Goal: Task Accomplishment & Management: Complete application form

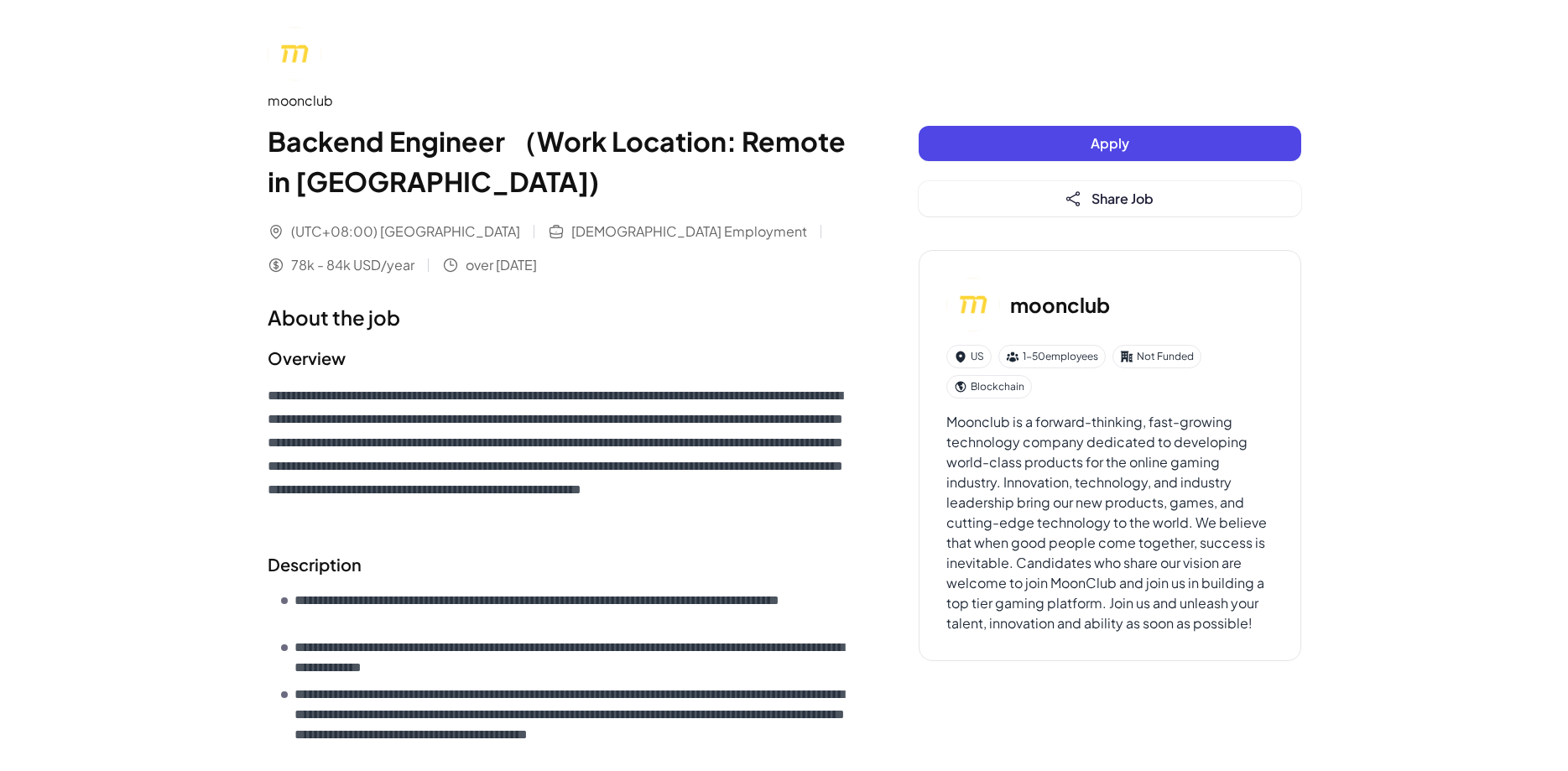
click at [1049, 162] on div "Apply Share Job" at bounding box center [1109, 171] width 382 height 90
click at [1060, 146] on button "Apply" at bounding box center [1109, 144] width 382 height 35
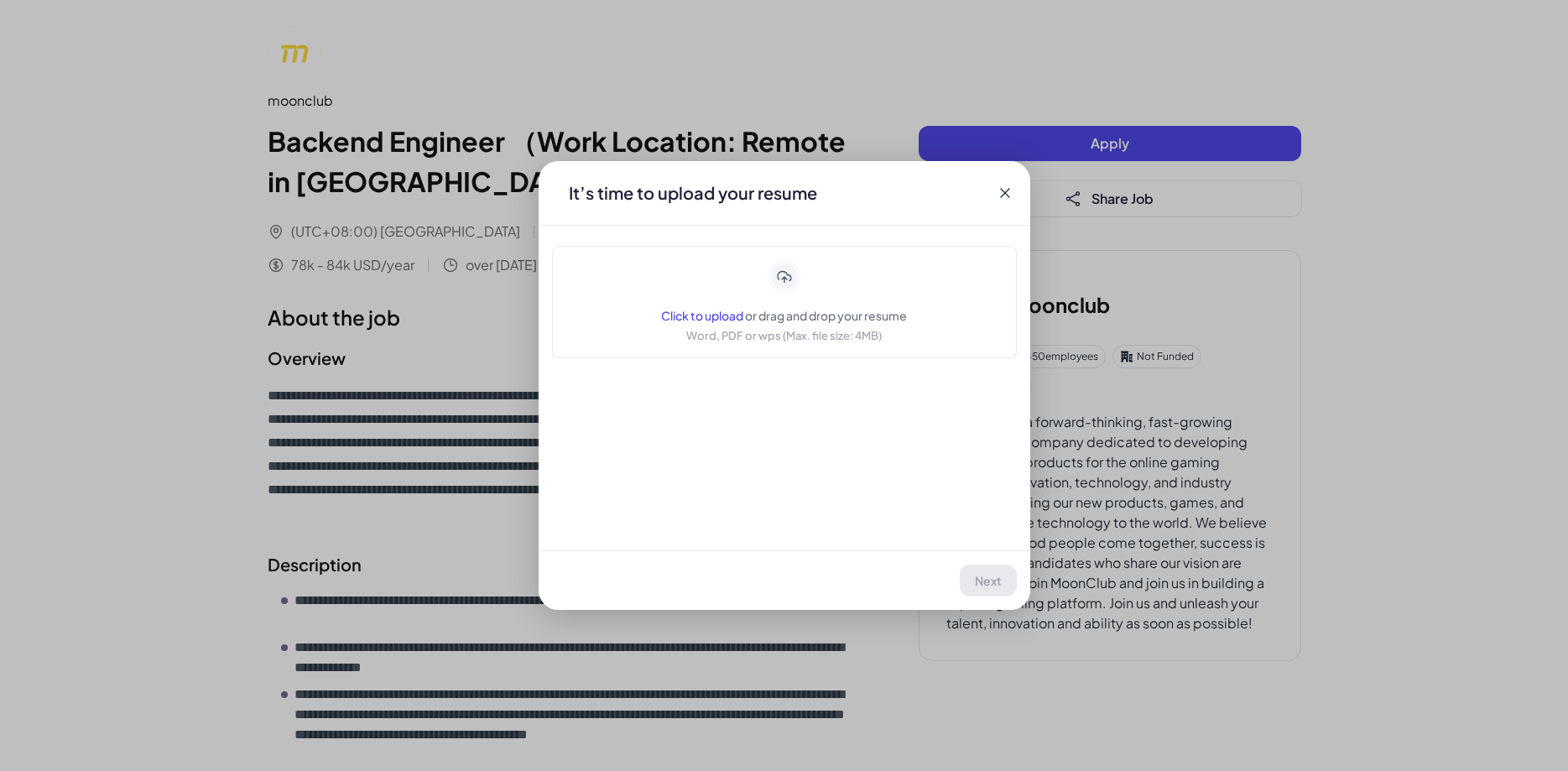
click at [775, 343] on p "Word, PDF or wps (Max. file size: 4MB)" at bounding box center [784, 335] width 196 height 17
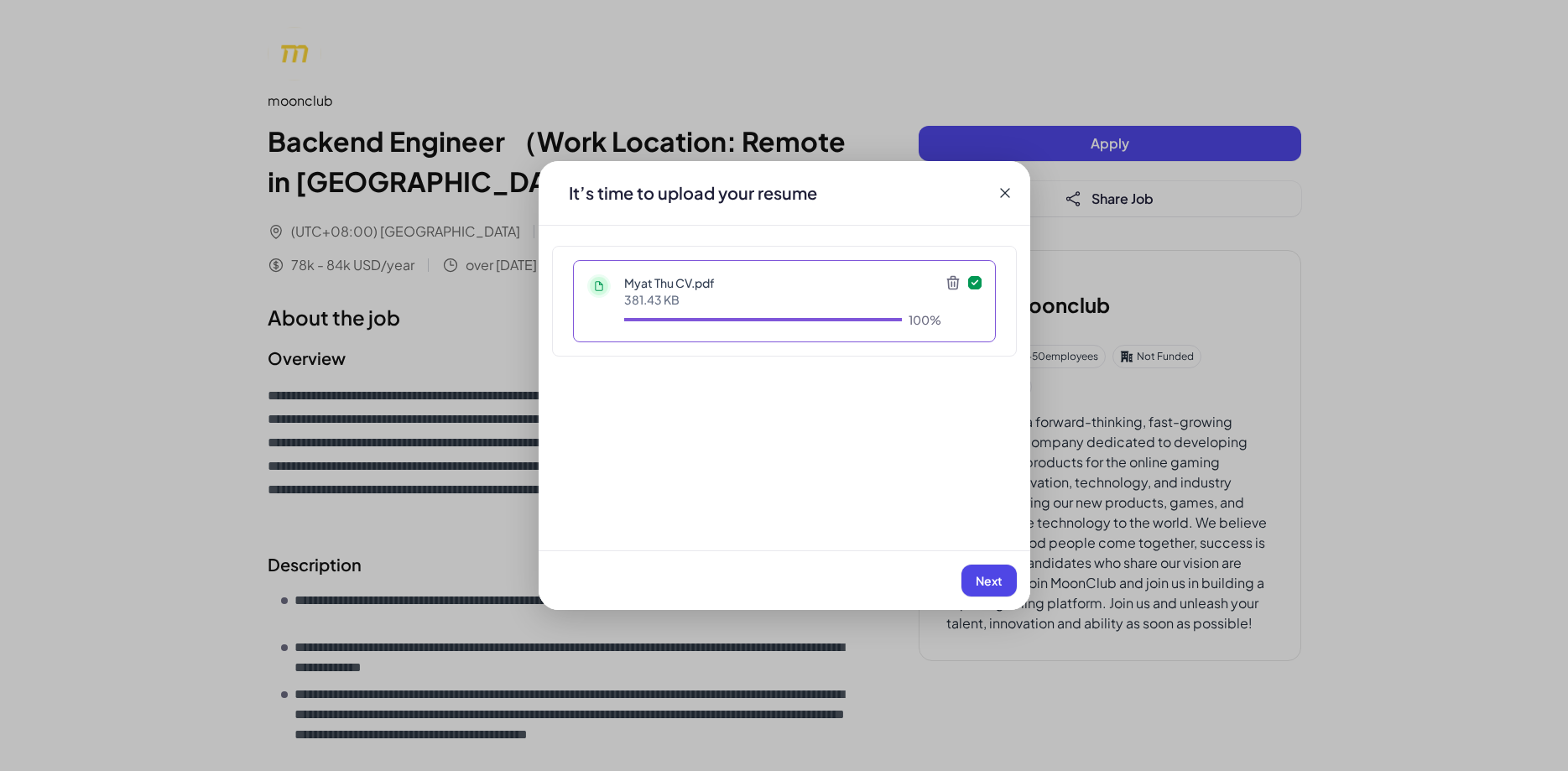
click at [989, 570] on button "Next" at bounding box center [989, 580] width 55 height 31
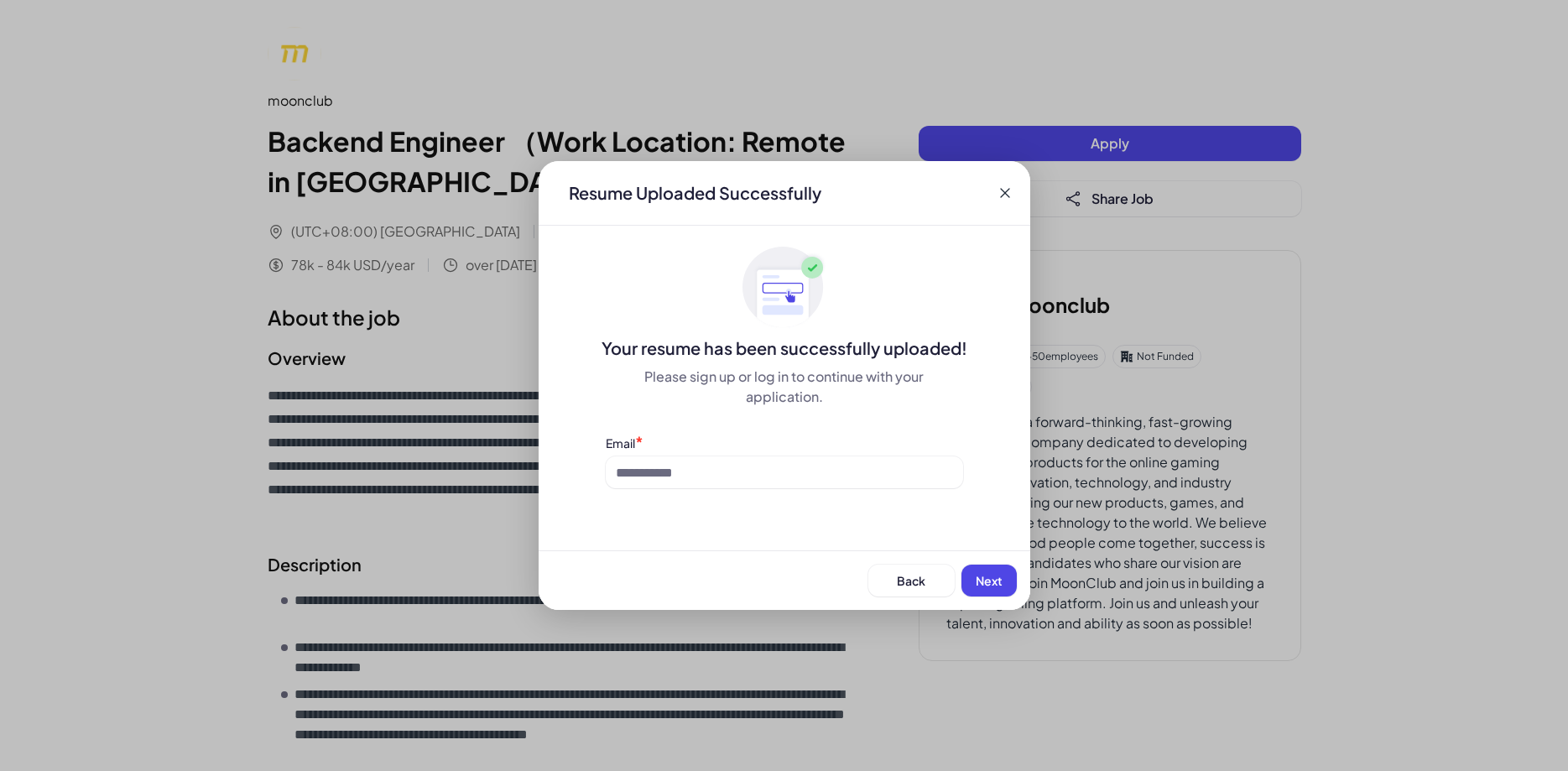
drag, startPoint x: 869, startPoint y: 494, endPoint x: 872, endPoint y: 475, distance: 19.2
click at [870, 488] on div "Resume Uploaded Successfully Your resume has been successfully uploaded! Please…" at bounding box center [784, 386] width 492 height 448
click at [872, 474] on input at bounding box center [784, 472] width 357 height 31
type input "**********"
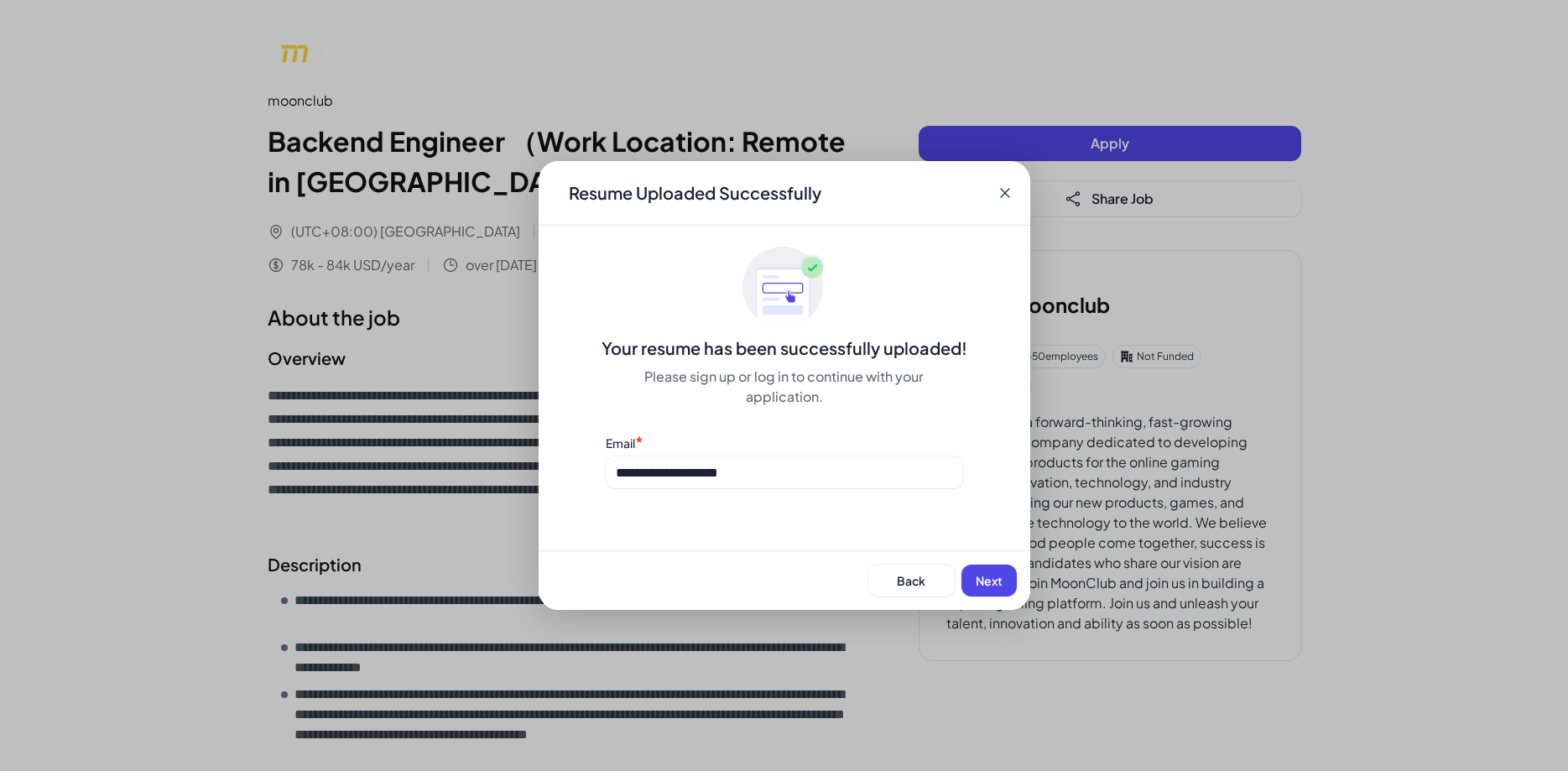
click at [993, 580] on span "Next" at bounding box center [988, 580] width 27 height 15
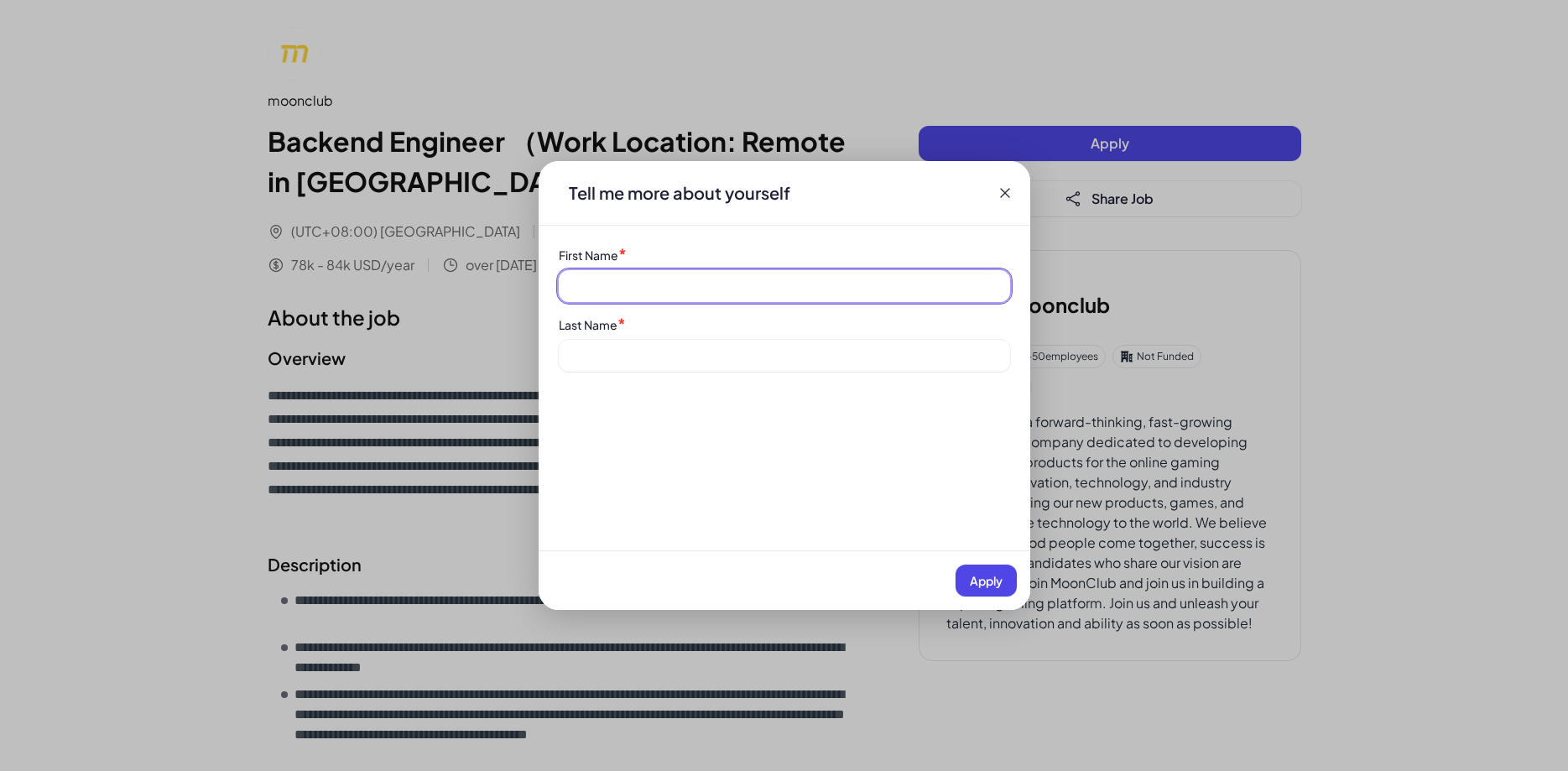
click at [839, 286] on input at bounding box center [784, 286] width 451 height 31
type input "********"
click at [832, 334] on div "Last Name *" at bounding box center [784, 343] width 451 height 56
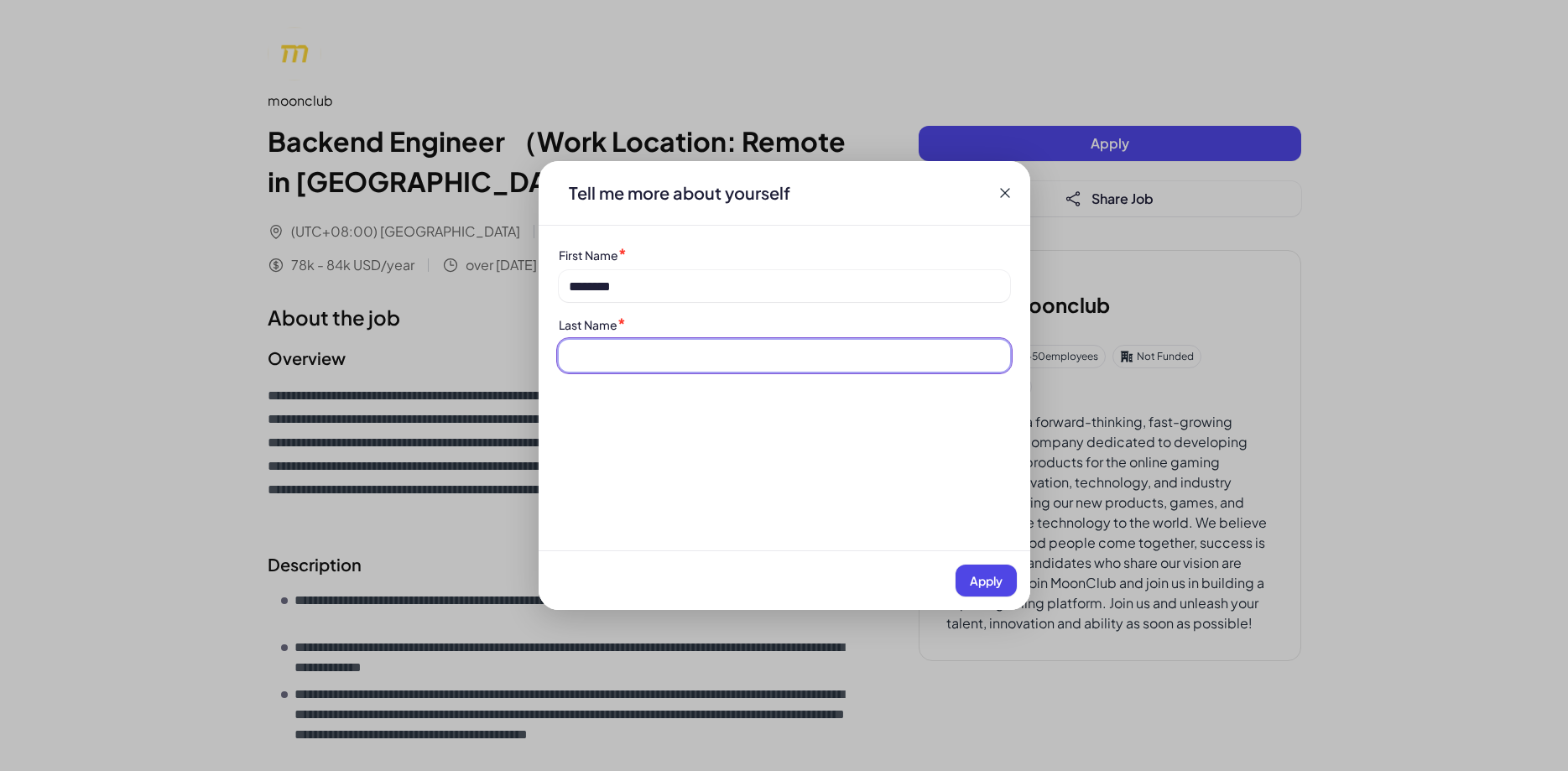
click at [830, 347] on input at bounding box center [784, 356] width 451 height 31
type input "****"
click at [972, 585] on span "Apply" at bounding box center [985, 580] width 32 height 15
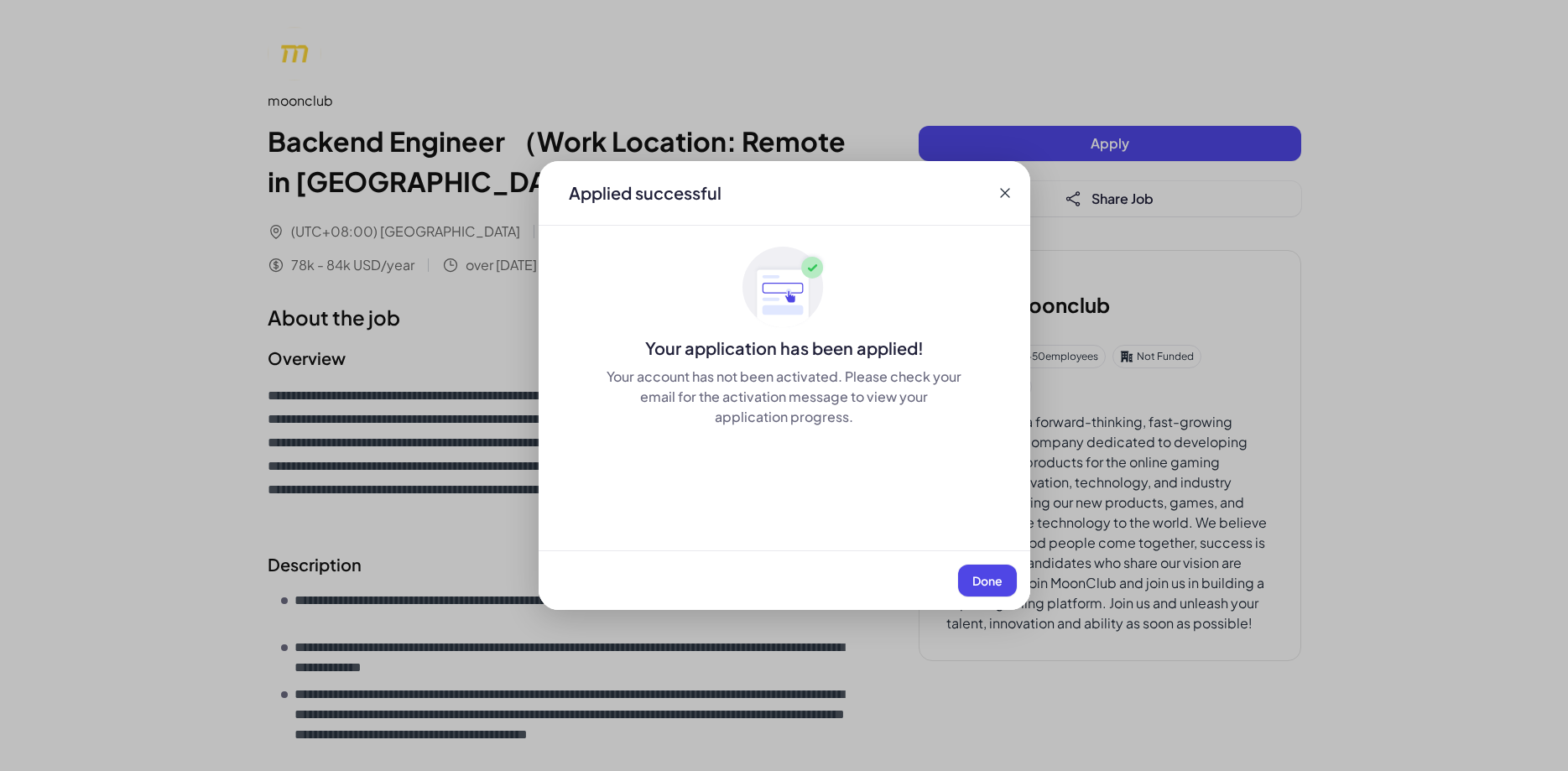
click at [972, 585] on button "Done" at bounding box center [987, 580] width 59 height 31
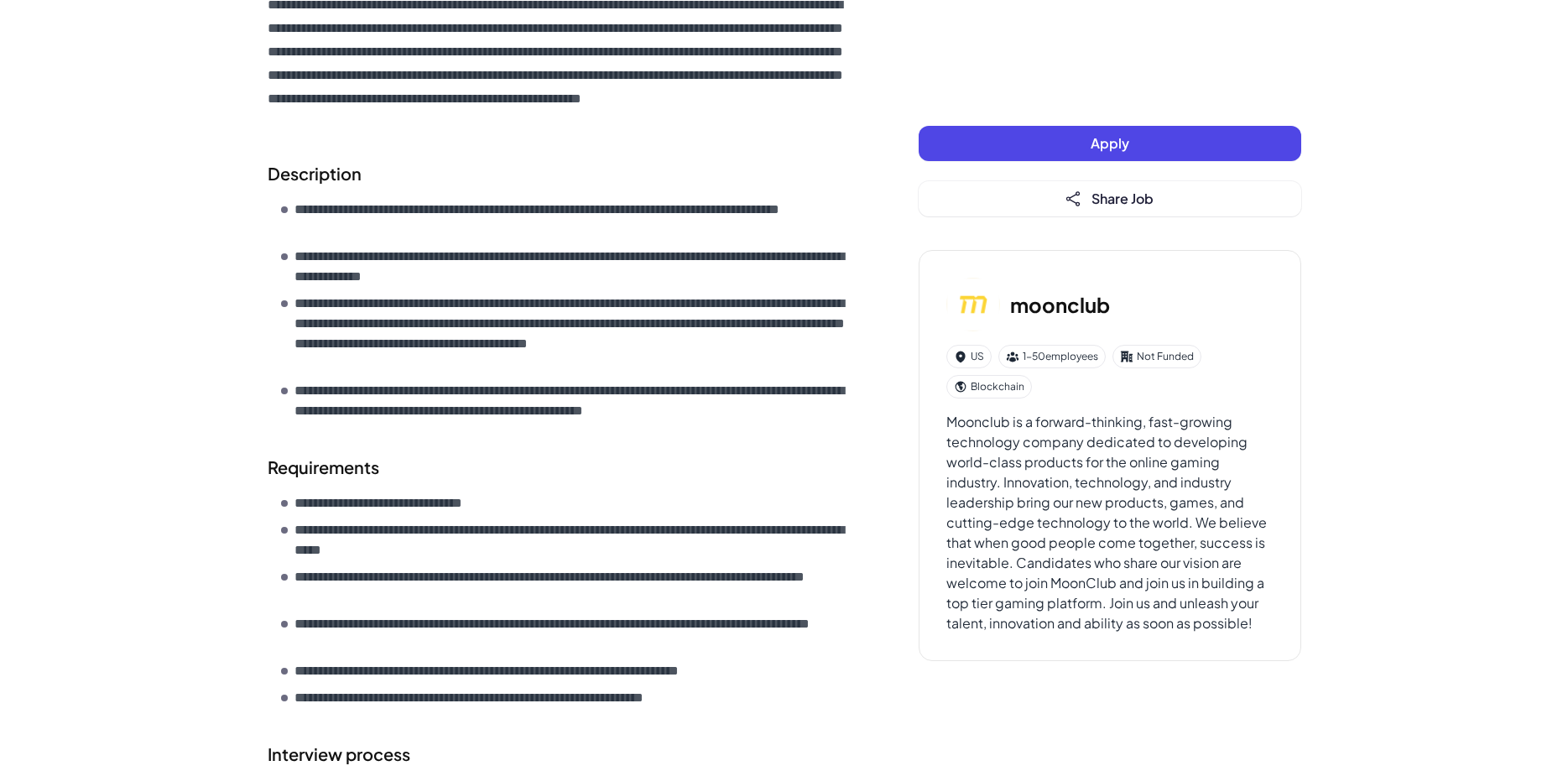
scroll to position [591, 0]
